Goal: Check status: Check status

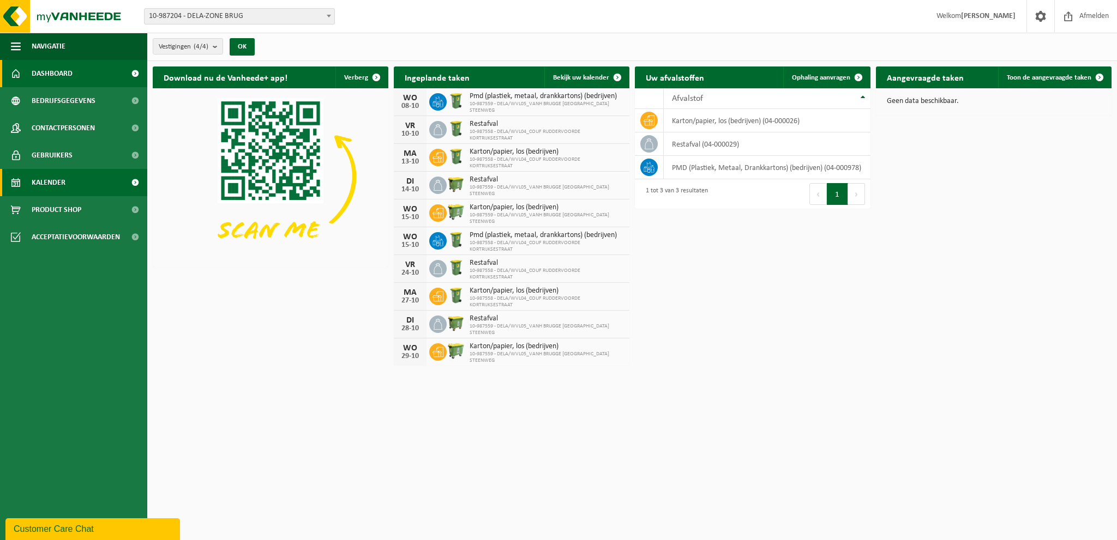
click at [51, 185] on span "Kalender" at bounding box center [49, 182] width 34 height 27
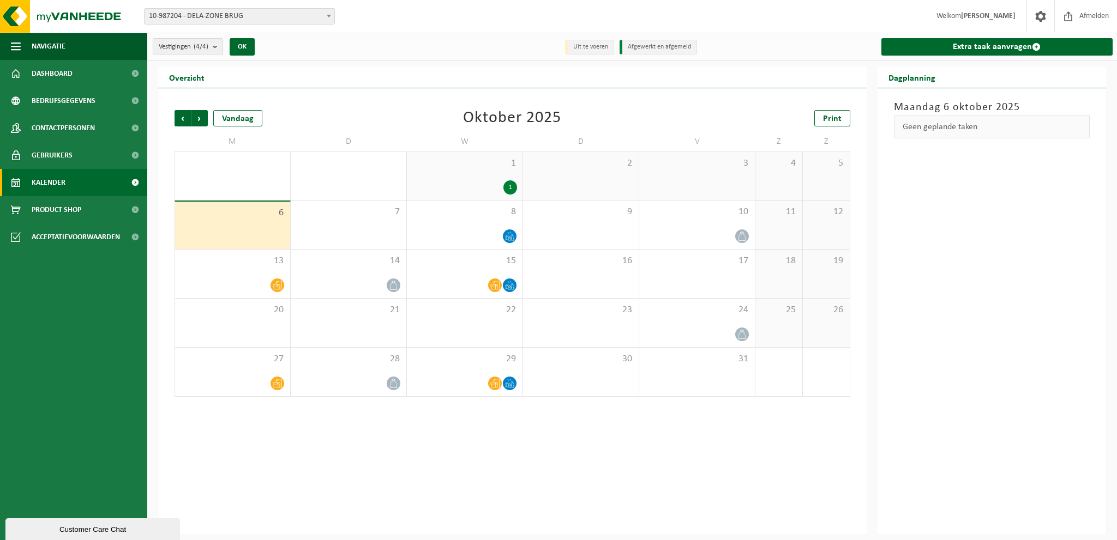
click at [218, 44] on b "submit" at bounding box center [218, 46] width 10 height 15
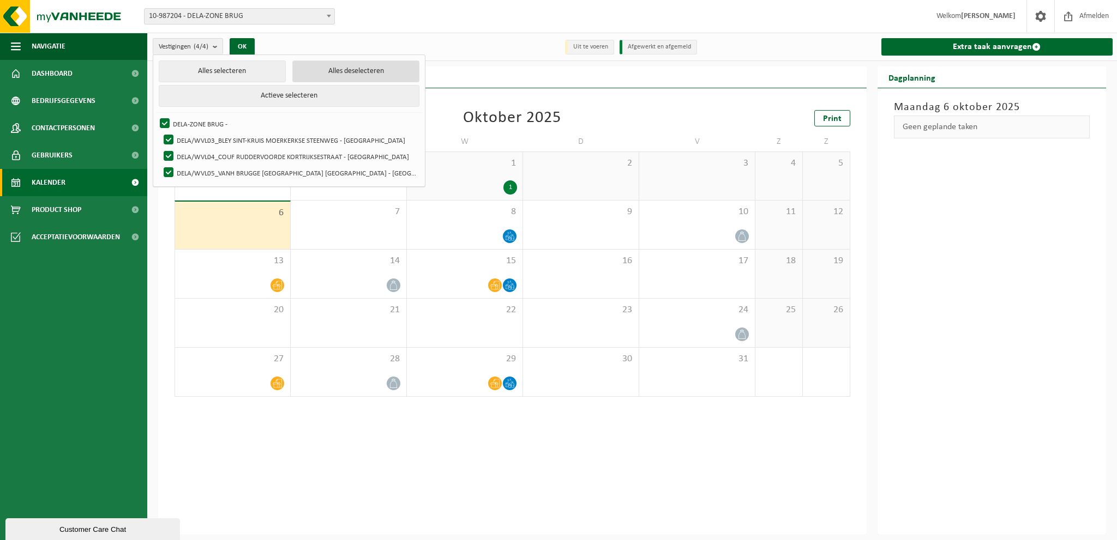
click at [318, 70] on button "Alles deselecteren" at bounding box center [355, 72] width 127 height 22
checkbox input "false"
click at [169, 171] on label "DELA/WVL05_VANH BRUGGE [GEOGRAPHIC_DATA] [GEOGRAPHIC_DATA] - [GEOGRAPHIC_DATA]" at bounding box center [289, 173] width 257 height 16
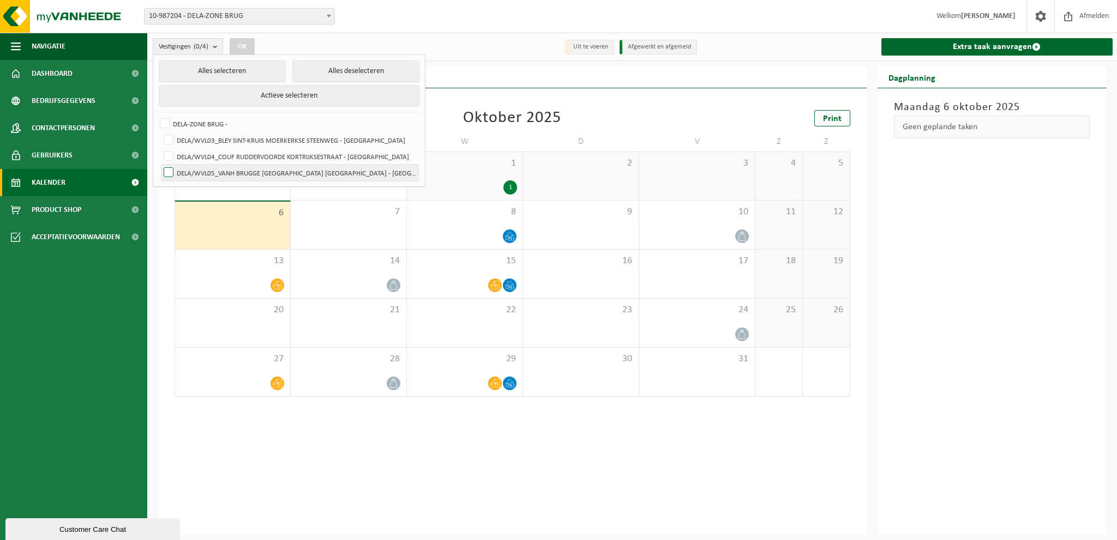
click at [160, 165] on input "DELA/WVL05_VANH BRUGGE [GEOGRAPHIC_DATA] [GEOGRAPHIC_DATA] - [GEOGRAPHIC_DATA]" at bounding box center [159, 164] width 1 height 1
checkbox input "true"
click at [249, 46] on button "OK" at bounding box center [242, 46] width 25 height 17
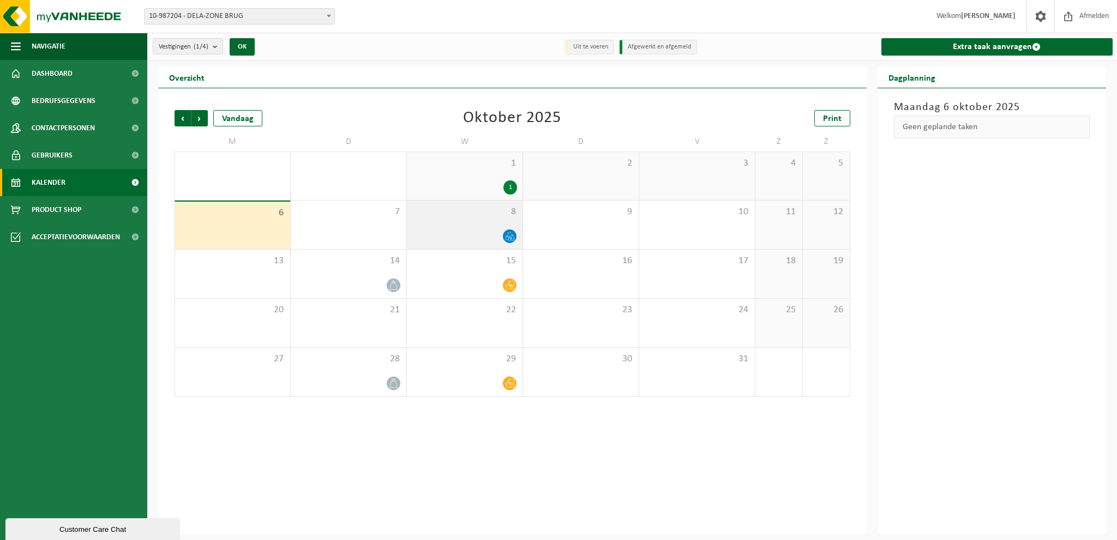
click at [511, 236] on icon at bounding box center [509, 236] width 9 height 9
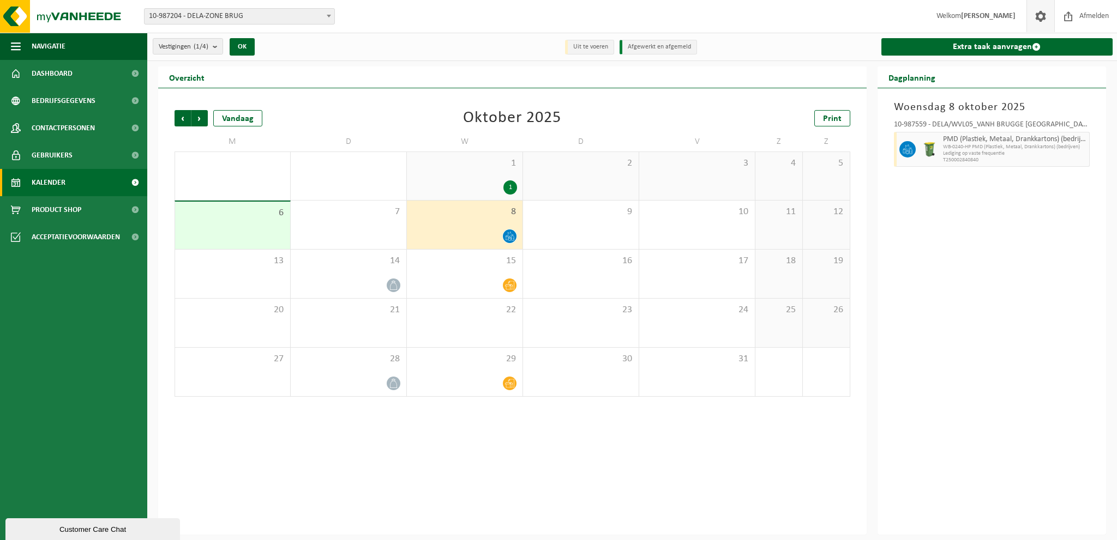
click at [1041, 13] on span at bounding box center [1040, 16] width 16 height 32
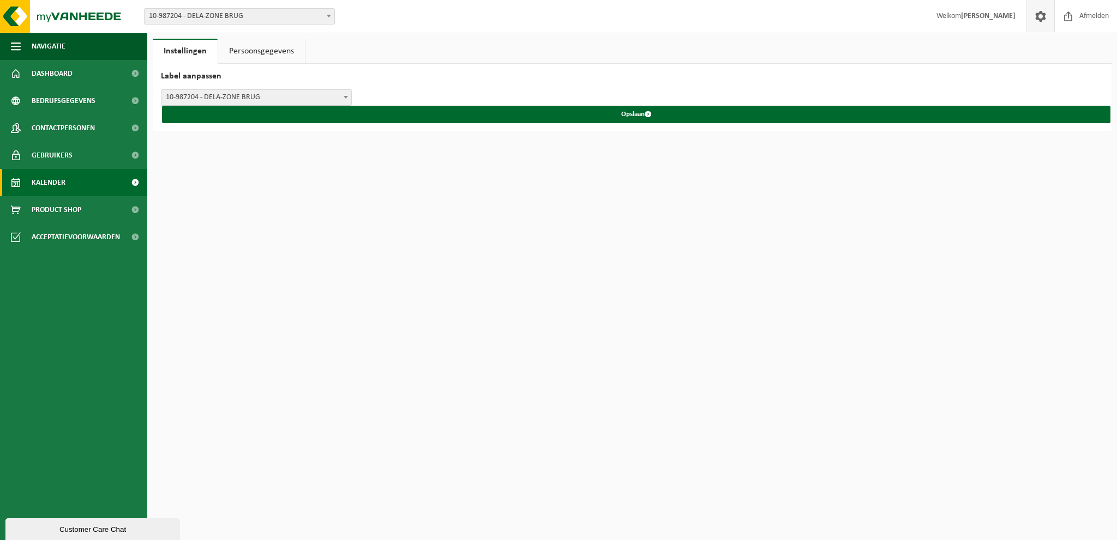
click at [55, 182] on span "Kalender" at bounding box center [49, 182] width 34 height 27
